Goal: Transaction & Acquisition: Register for event/course

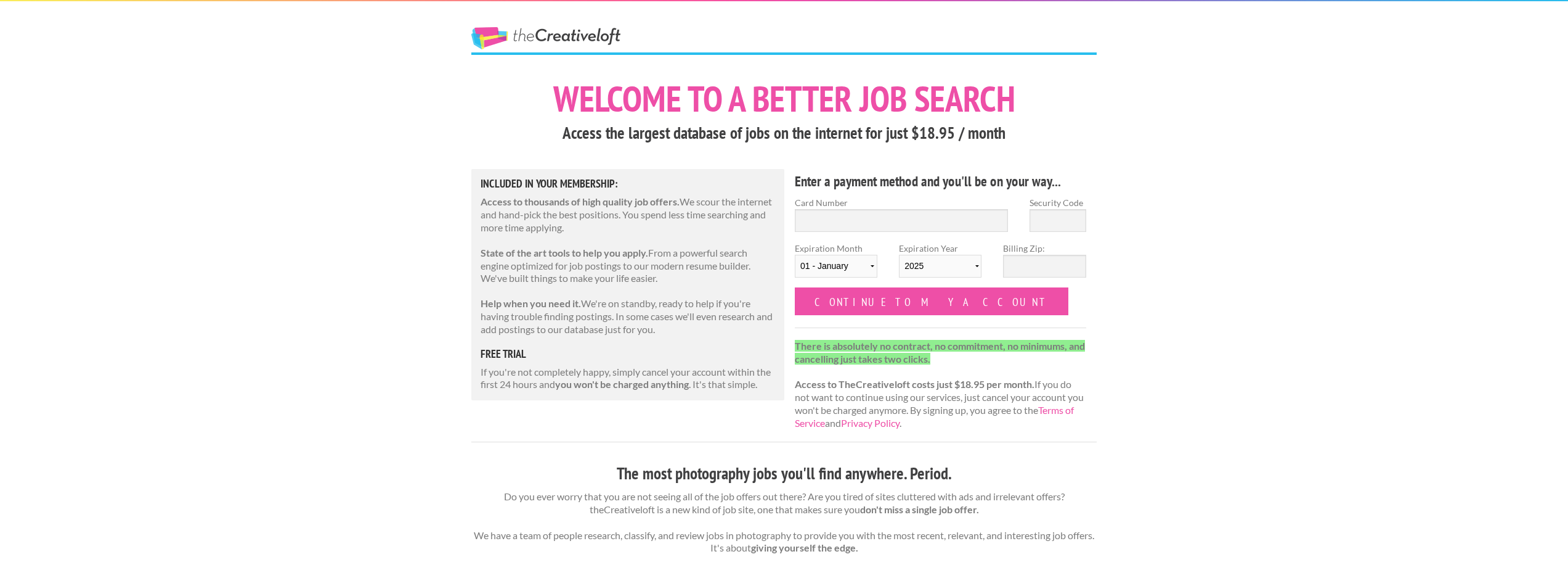
click at [614, 36] on link "The Creative Loft" at bounding box center [545, 38] width 149 height 22
drag, startPoint x: 427, startPoint y: 30, endPoint x: 628, endPoint y: 29, distance: 201.0
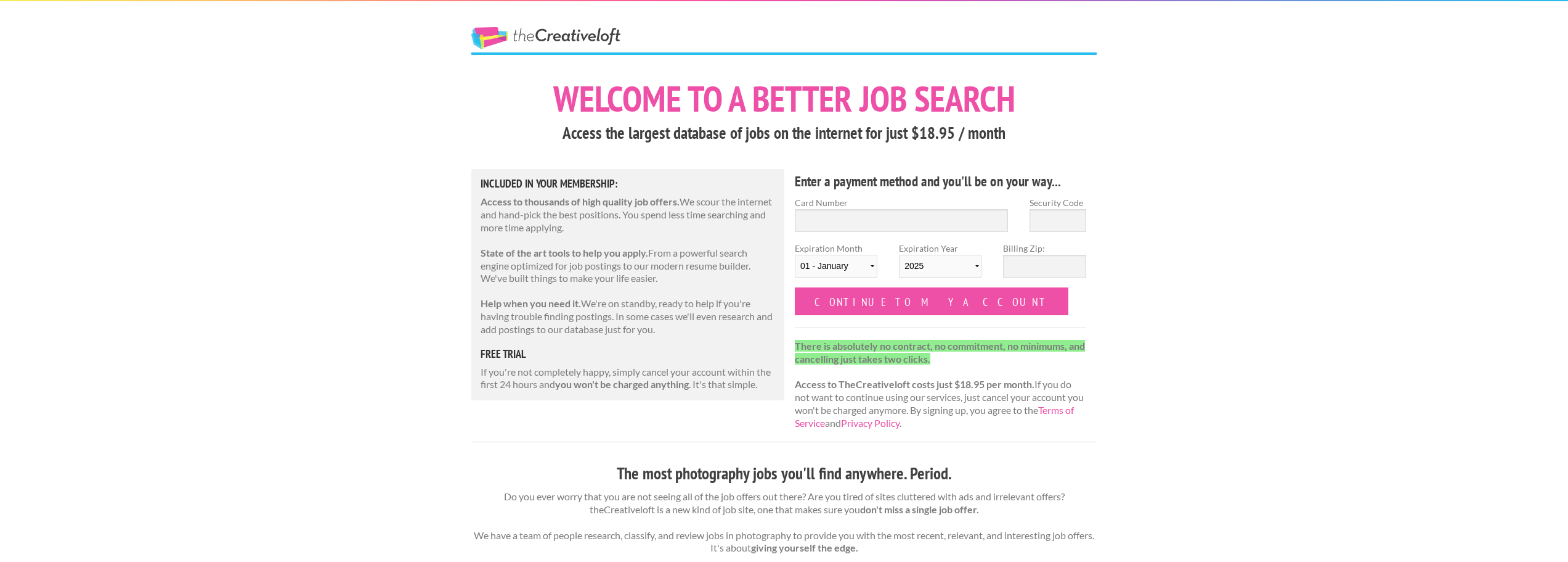
drag, startPoint x: 442, startPoint y: 40, endPoint x: 630, endPoint y: 35, distance: 188.1
drag, startPoint x: 629, startPoint y: 32, endPoint x: 554, endPoint y: 42, distance: 75.7
click at [554, 42] on span "The Creative Loft" at bounding box center [568, 39] width 194 height 25
